Goal: Task Accomplishment & Management: Complete application form

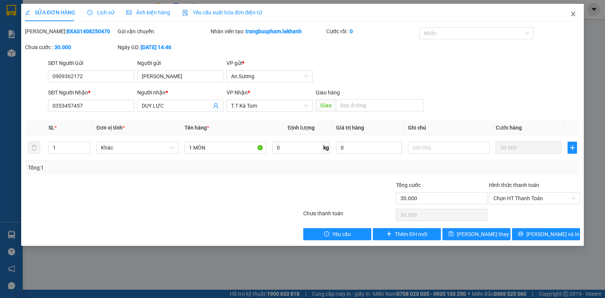
click at [573, 12] on icon "close" at bounding box center [573, 14] width 6 height 6
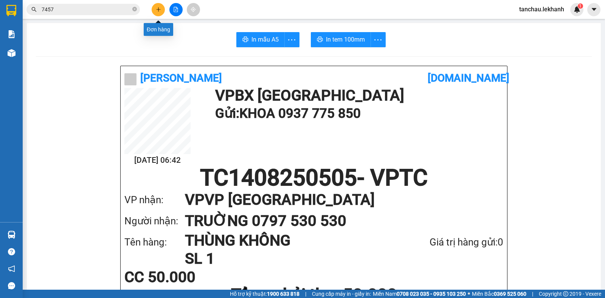
click at [156, 9] on icon "plus" at bounding box center [158, 9] width 5 height 5
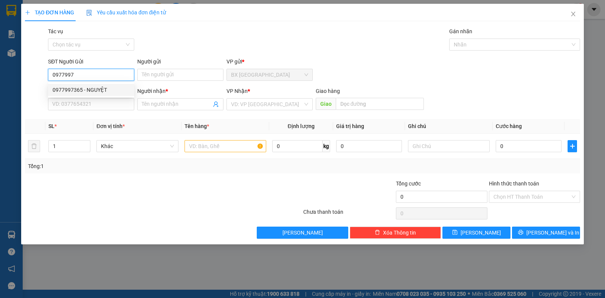
click at [97, 92] on div "0977997365 - NGUYỆT" at bounding box center [91, 90] width 77 height 8
type input "0977997365"
type input "NGUYỆT"
type input "0377922410"
type input "OANH"
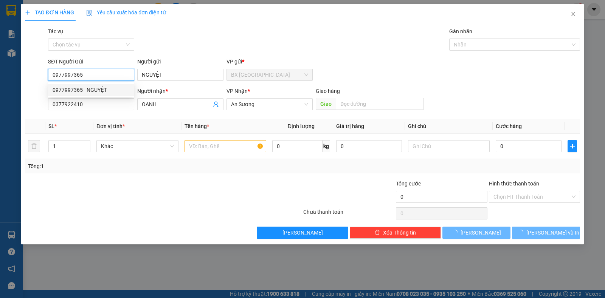
type input "50.000"
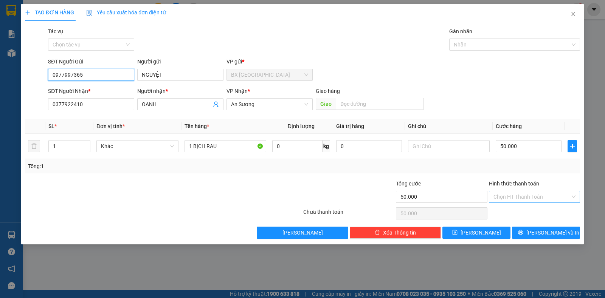
type input "0977997365"
click at [535, 195] on input "Hình thức thanh toán" at bounding box center [531, 196] width 77 height 11
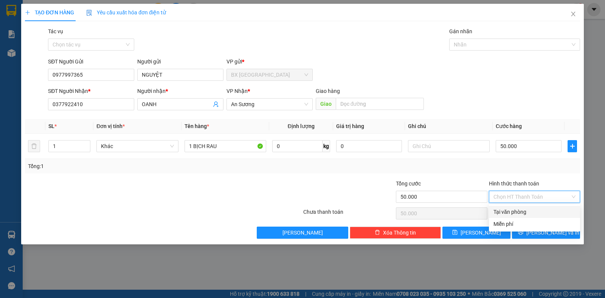
click at [517, 210] on div "Tại văn phòng" at bounding box center [534, 212] width 82 height 8
type input "0"
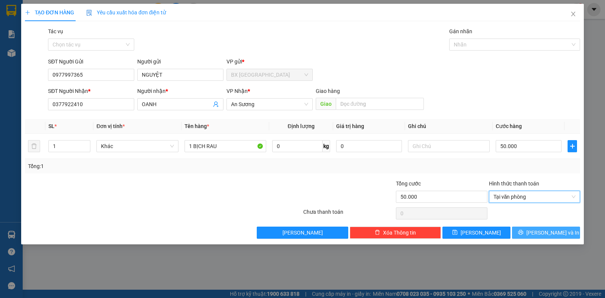
click at [539, 234] on button "[PERSON_NAME] và In" at bounding box center [546, 233] width 68 height 12
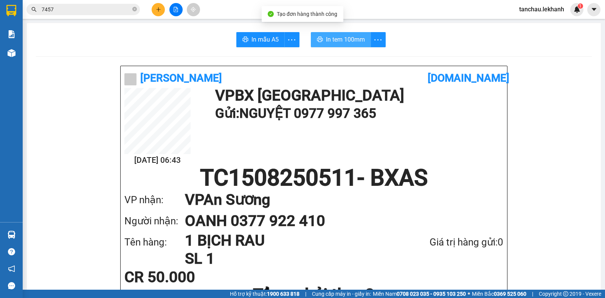
click at [332, 38] on span "In tem 100mm" at bounding box center [345, 39] width 39 height 9
